Goal: Task Accomplishment & Management: Manage account settings

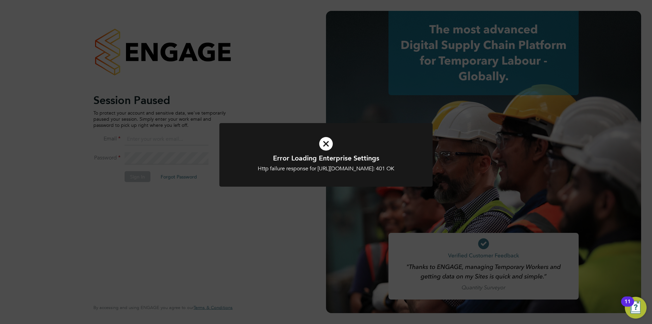
type input "[PERSON_NAME][EMAIL_ADDRESS][PERSON_NAME][DOMAIN_NAME]"
click at [295, 210] on div "Error Loading Enterprise Settings Http failure response for [URL][DOMAIN_NAME]:…" at bounding box center [326, 162] width 652 height 324
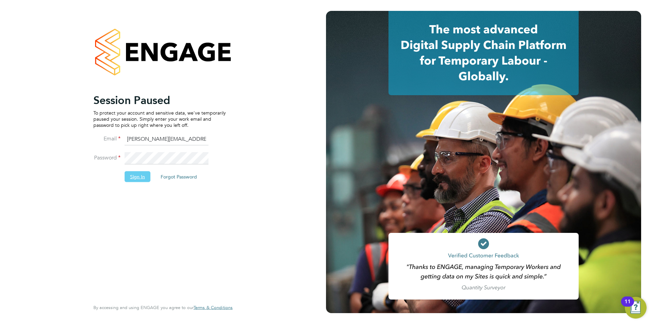
click at [140, 172] on button "Sign In" at bounding box center [138, 176] width 26 height 11
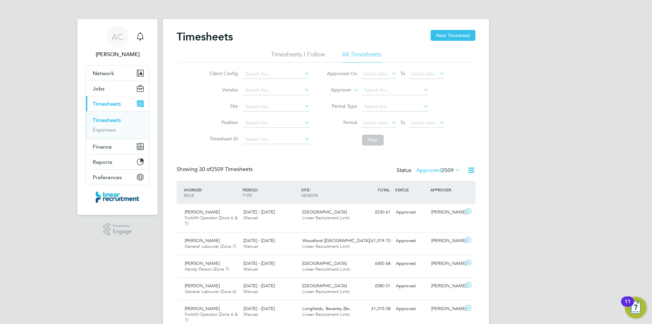
click at [426, 172] on label "Approved 2509" at bounding box center [439, 170] width 44 height 7
click at [439, 202] on li "Submitted" at bounding box center [429, 202] width 31 height 10
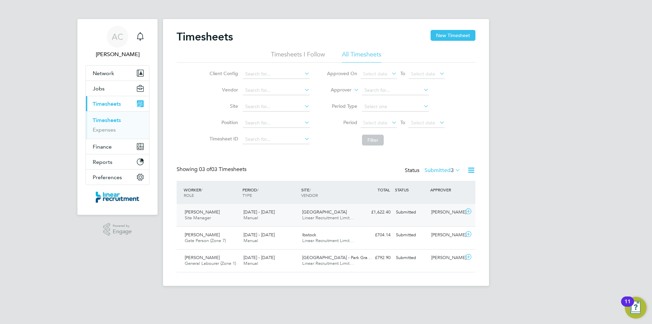
click at [230, 213] on div "Dean Collings Site Manager 15 - 21 Sep 2025" at bounding box center [211, 215] width 59 height 17
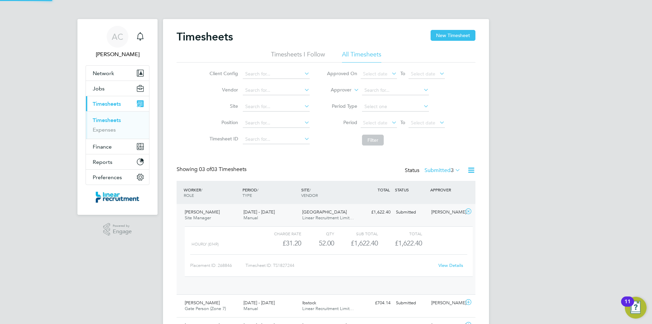
scroll to position [12, 66]
click at [446, 267] on link "View Details" at bounding box center [451, 265] width 25 height 6
click at [105, 117] on link "Timesheets" at bounding box center [107, 120] width 28 height 6
click at [106, 121] on link "Timesheets" at bounding box center [107, 120] width 28 height 6
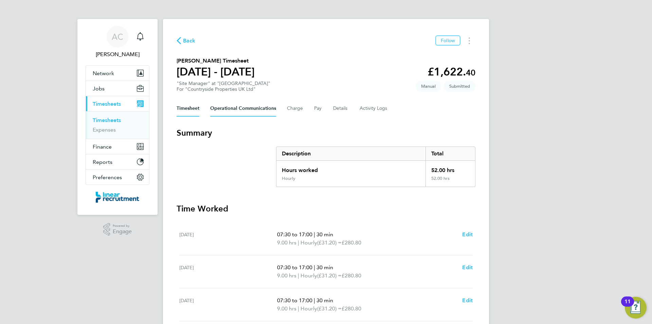
click at [250, 112] on Communications-tab "Operational Communications" at bounding box center [243, 108] width 66 height 16
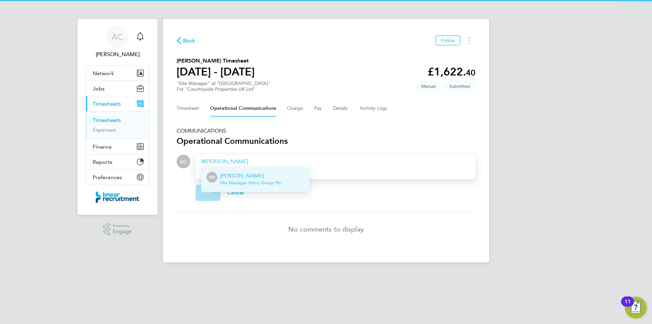
click at [268, 190] on li "SM Steven McIntyre Site Manager - Vistry Group Plc" at bounding box center [255, 179] width 109 height 25
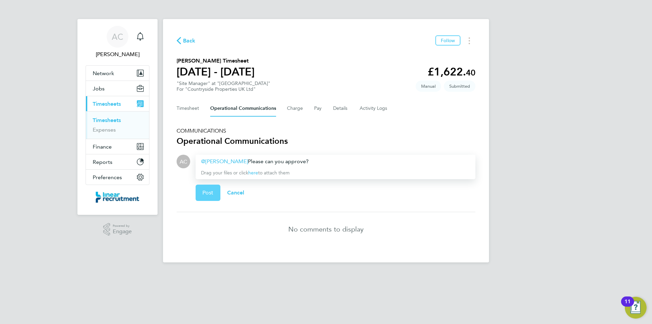
click at [208, 193] on span "Post" at bounding box center [208, 192] width 11 height 7
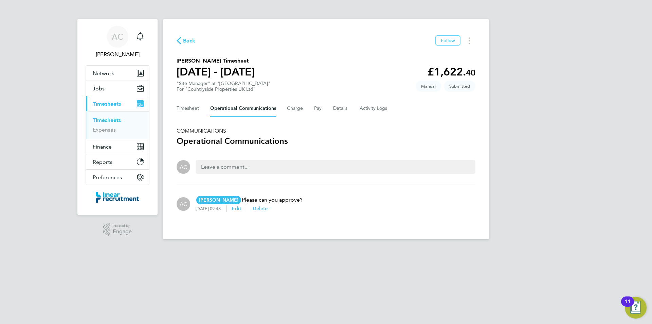
click at [190, 118] on div "Back Follow Dean Collings's Timesheet 15 - 21 Sept 2025 £1,622. 40 "Site Manage…" at bounding box center [326, 129] width 326 height 220
click at [191, 110] on button "Timesheet" at bounding box center [188, 108] width 23 height 16
